Goal: Find specific page/section: Find specific page/section

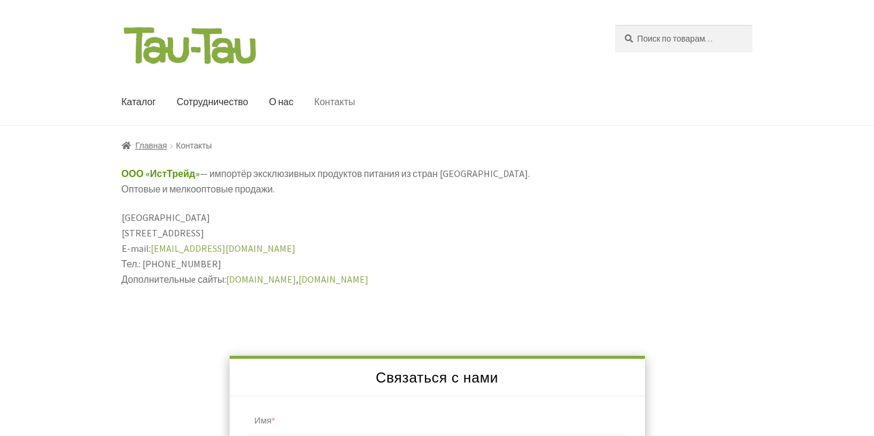
click at [356, 115] on link "Контакты" at bounding box center [334, 102] width 60 height 46
click at [667, 40] on input "Искать:" at bounding box center [683, 38] width 137 height 27
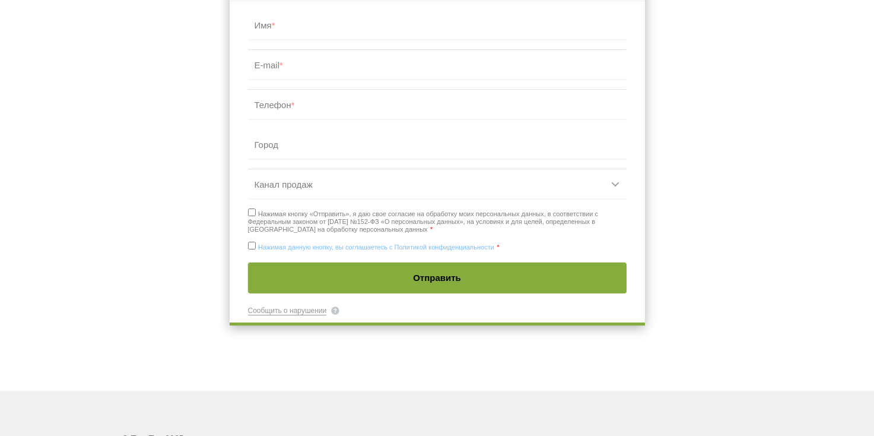
type input "[PERSON_NAME]"
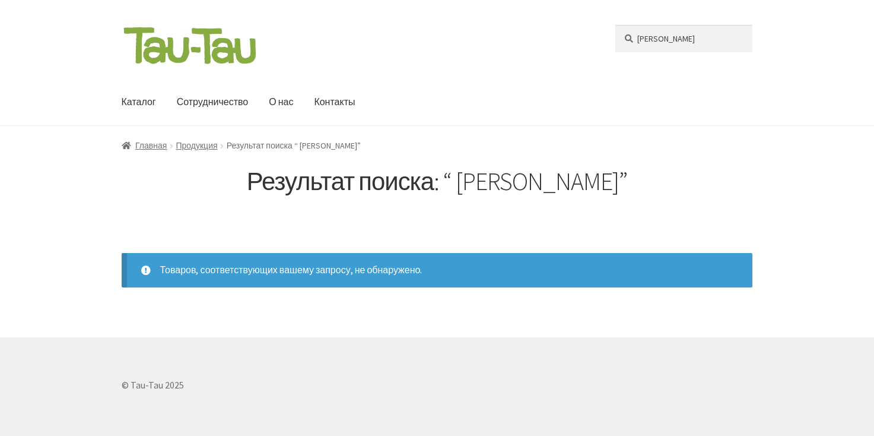
scroll to position [17, 0]
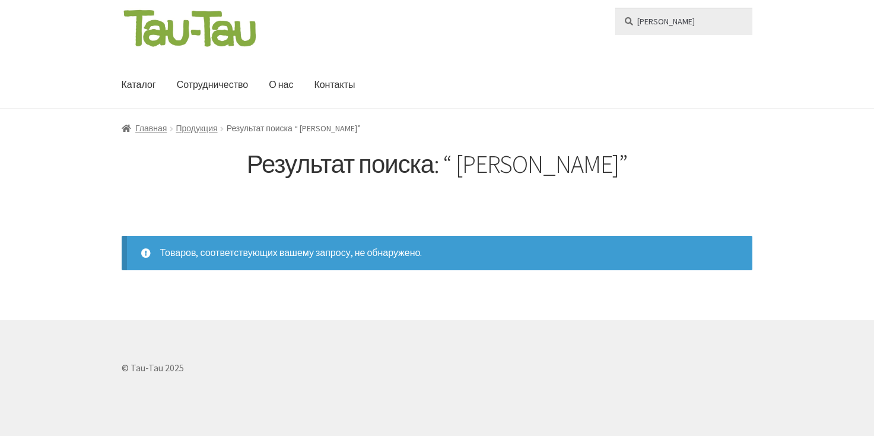
click at [615, 8] on input "[PERSON_NAME]" at bounding box center [683, 21] width 137 height 27
